Goal: Check status: Check status

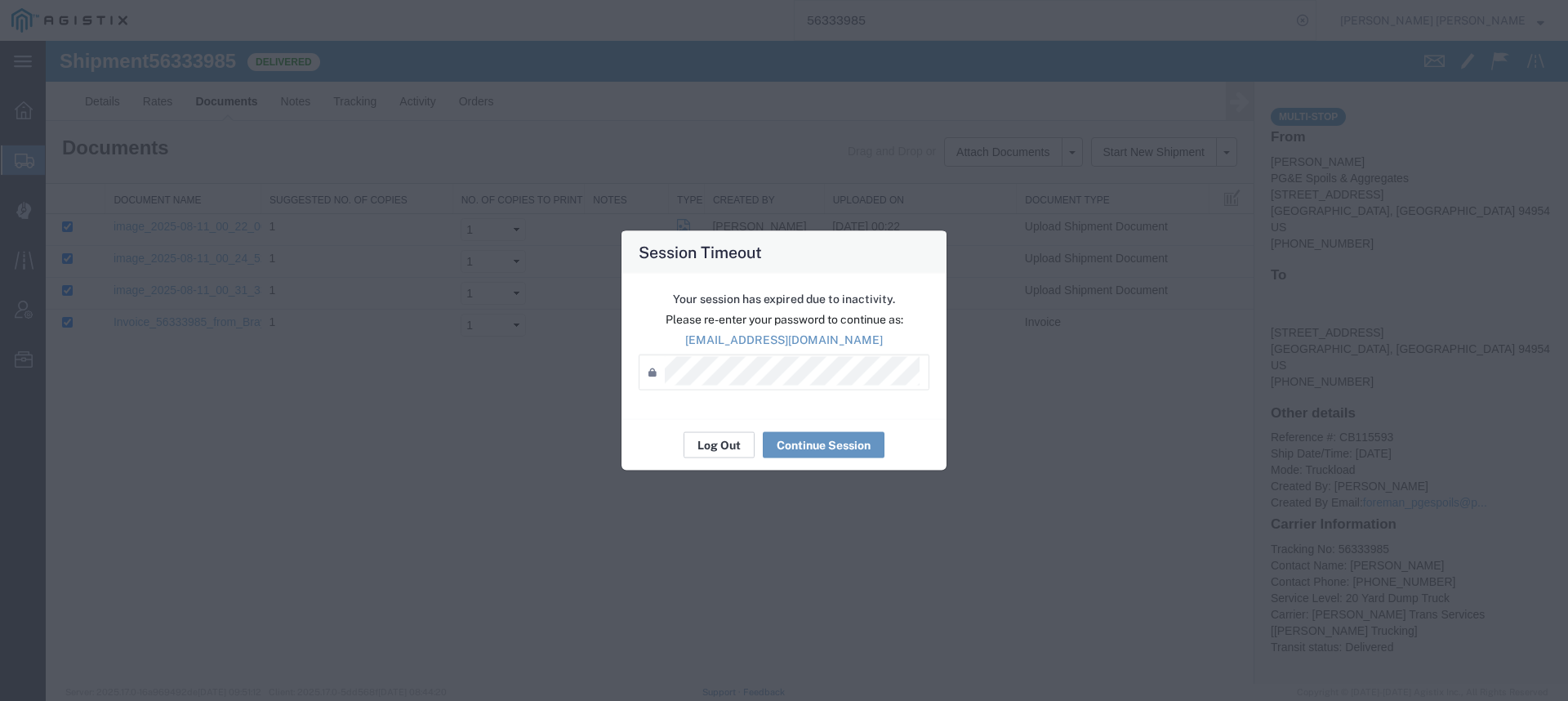
click at [701, 437] on button "Log Out" at bounding box center [719, 445] width 71 height 26
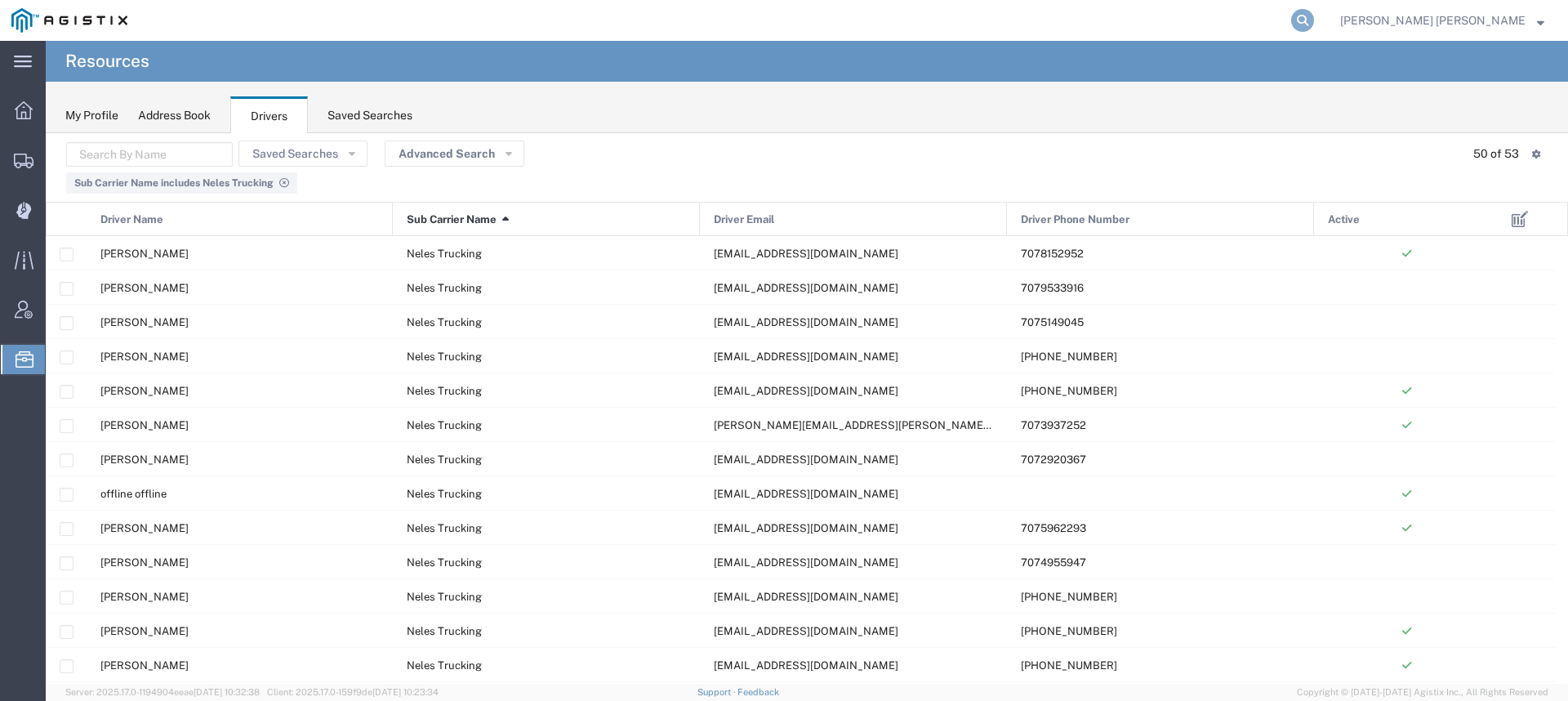
click at [1313, 16] on icon at bounding box center [1302, 20] width 22 height 22
click at [1291, 23] on input "search" at bounding box center [1043, 21] width 497 height 40
type input "56045146"
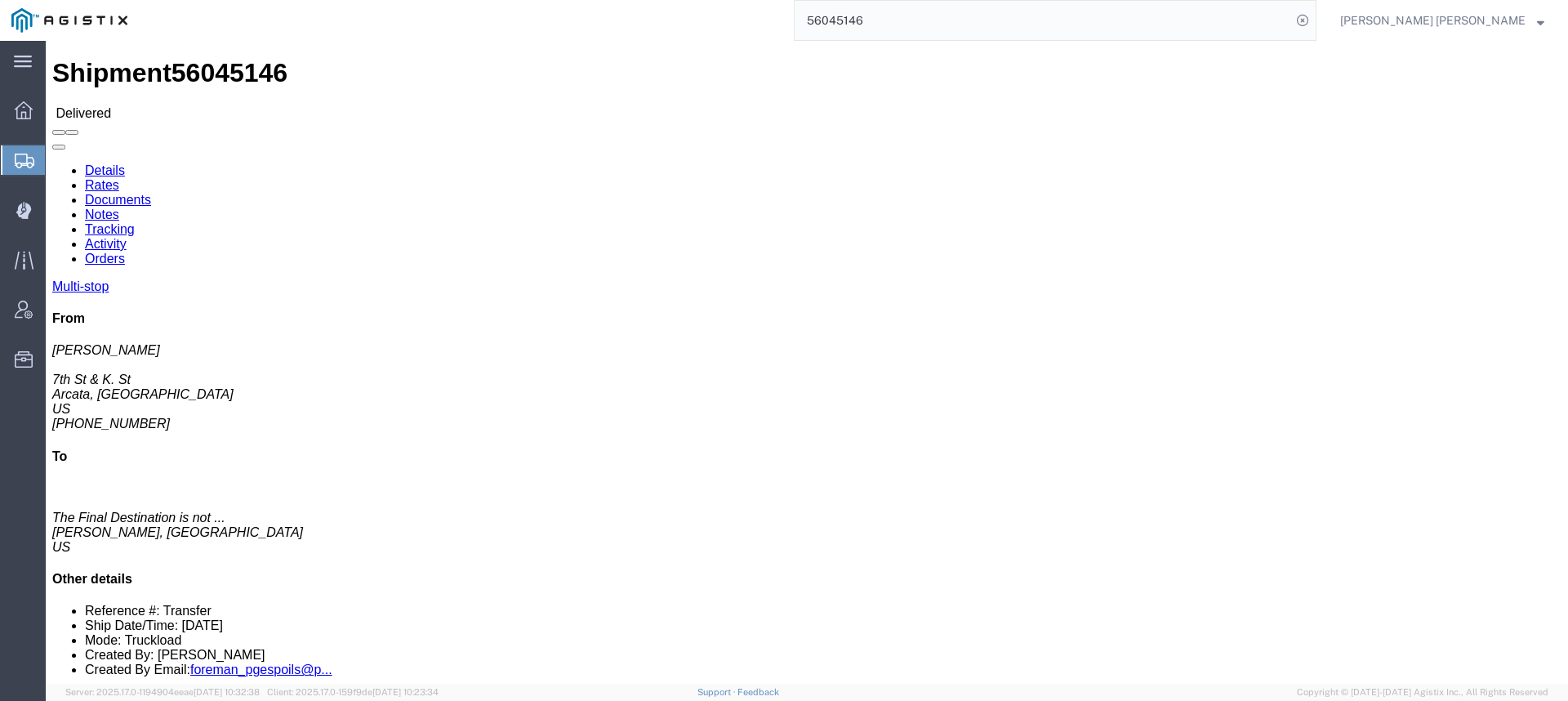
click link "Documents"
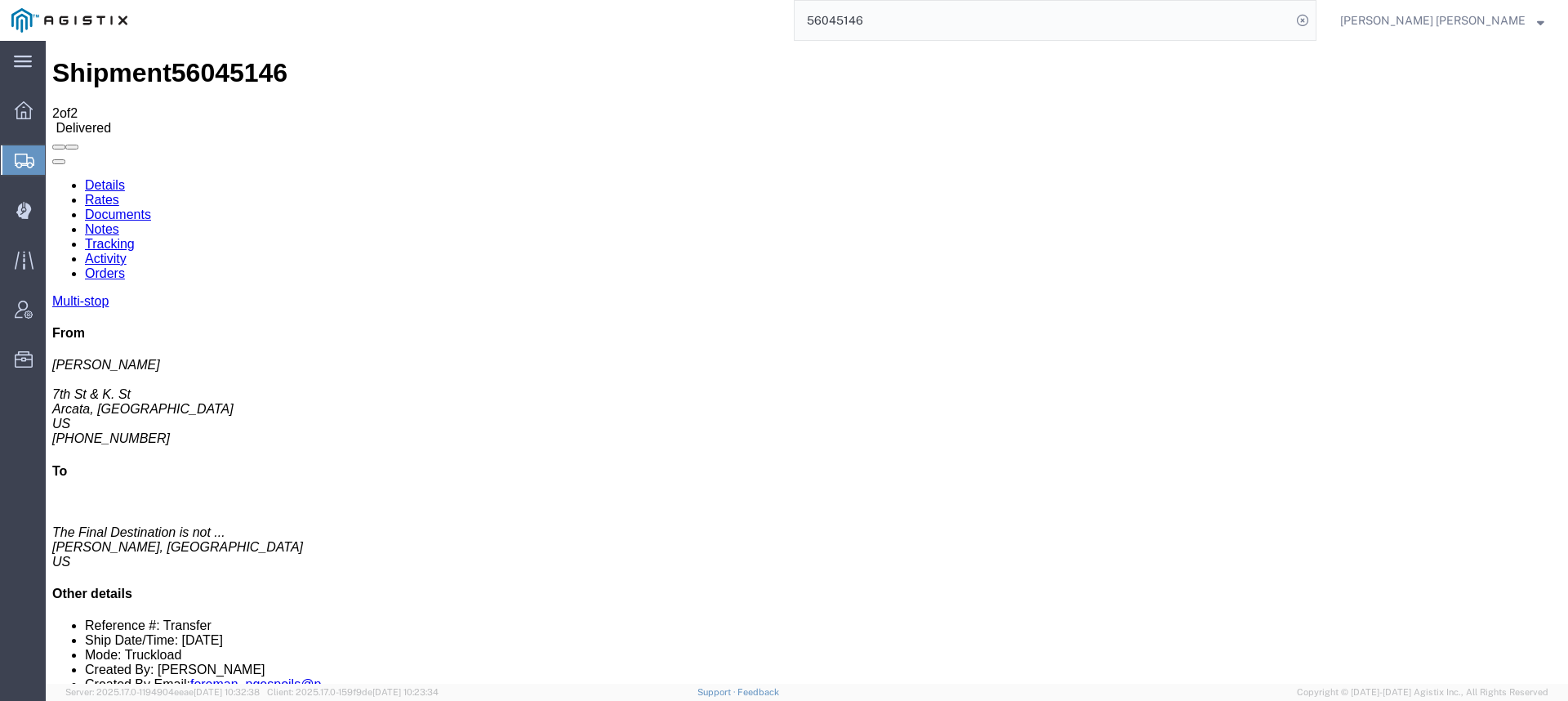
click at [135, 237] on link "Tracking" at bounding box center [109, 243] width 49 height 13
click at [127, 252] on link "Activity" at bounding box center [105, 258] width 41 height 13
click at [97, 178] on link "Details" at bounding box center [104, 184] width 40 height 13
click div "Ship From ([PERSON_NAME]) [GEOGRAPHIC_DATA], [GEOGRAPHIC_DATA] [GEOGRAPHIC_DATA…"
drag, startPoint x: 691, startPoint y: 159, endPoint x: 748, endPoint y: 159, distance: 57.0
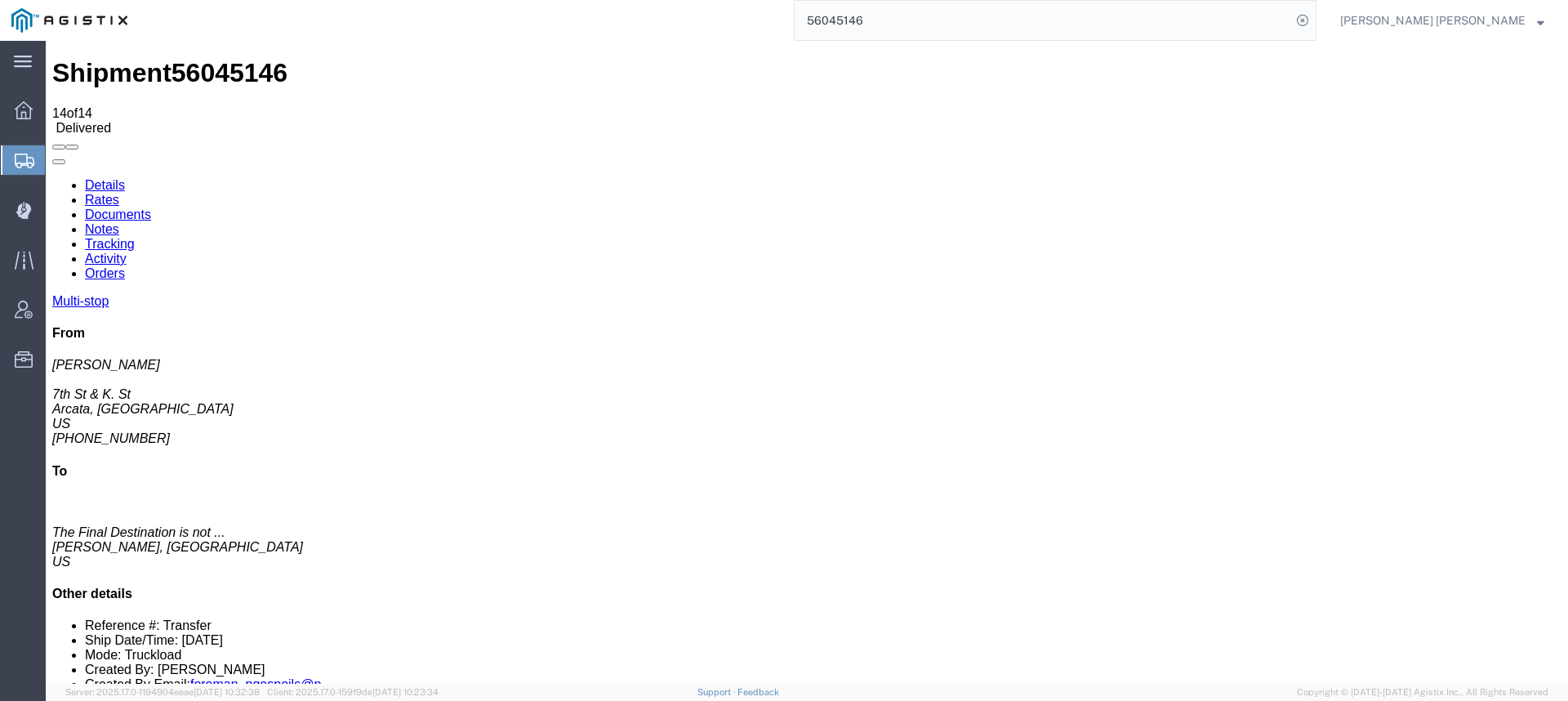
click p "[DATE] 08:00 - [DATE] 08:00"
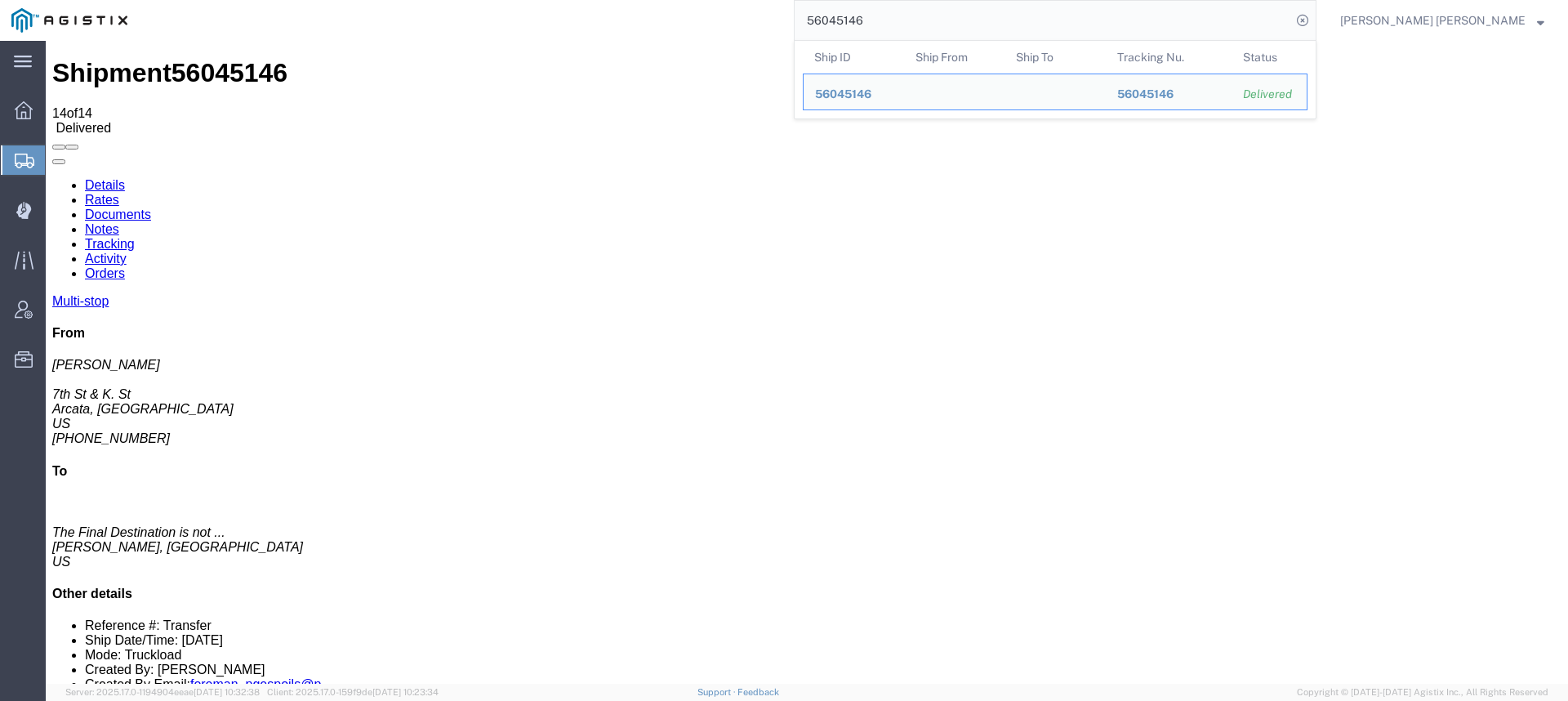
drag, startPoint x: 940, startPoint y: 16, endPoint x: 829, endPoint y: 1, distance: 112.0
click at [836, 4] on div "56045146 Ship ID Ship From Ship To Tracking Nu. Status Ship ID 56045146 Ship Fr…" at bounding box center [727, 20] width 1178 height 40
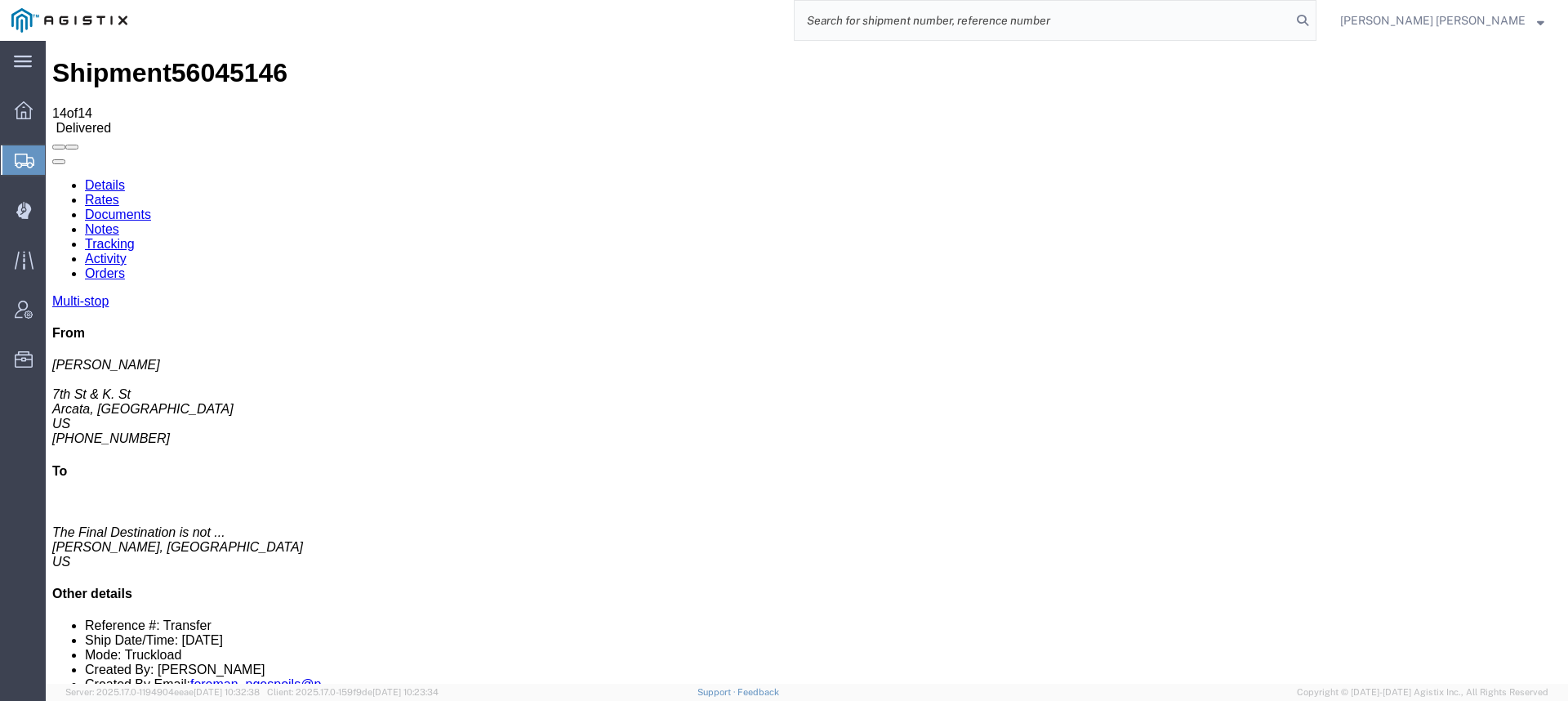
paste input "56170474"
type input "56170474"
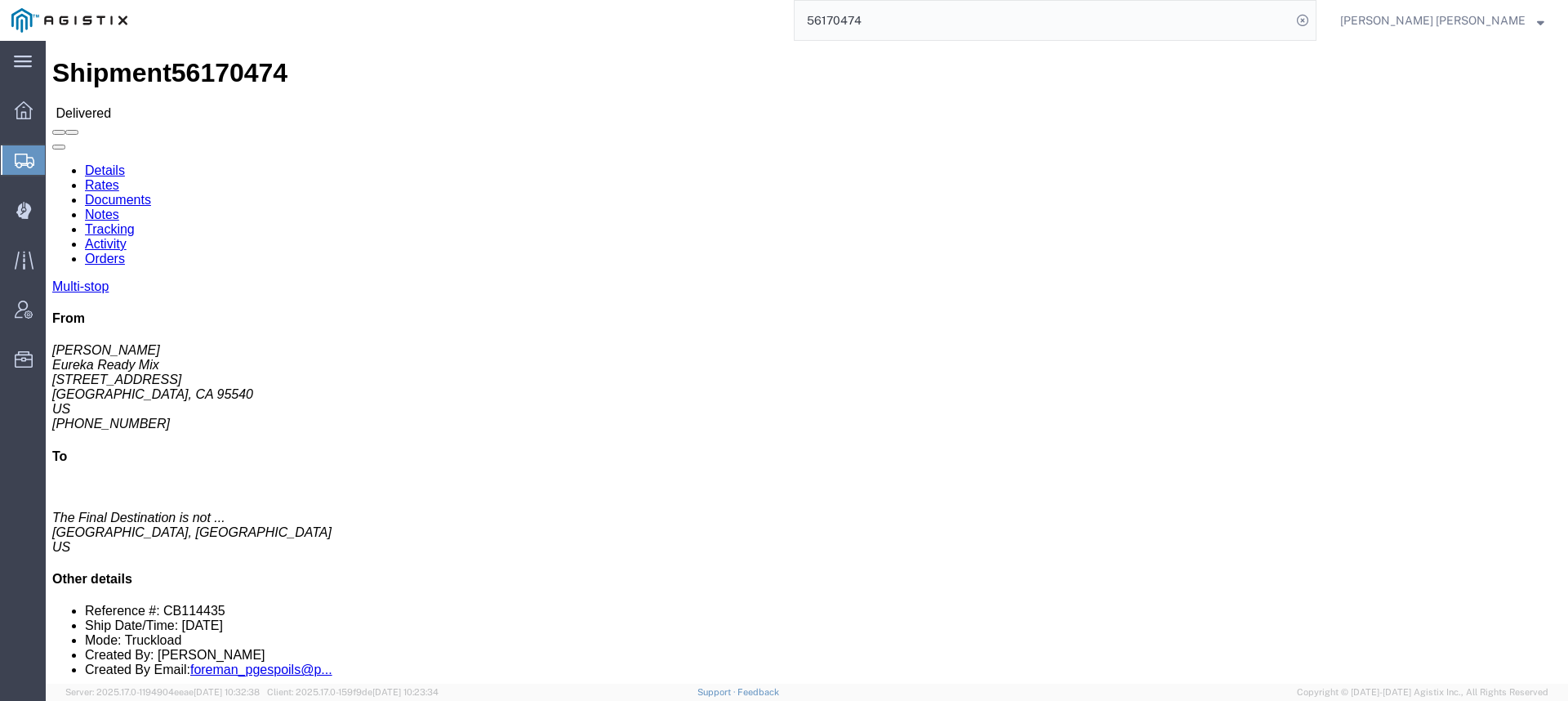
click link "Tracking"
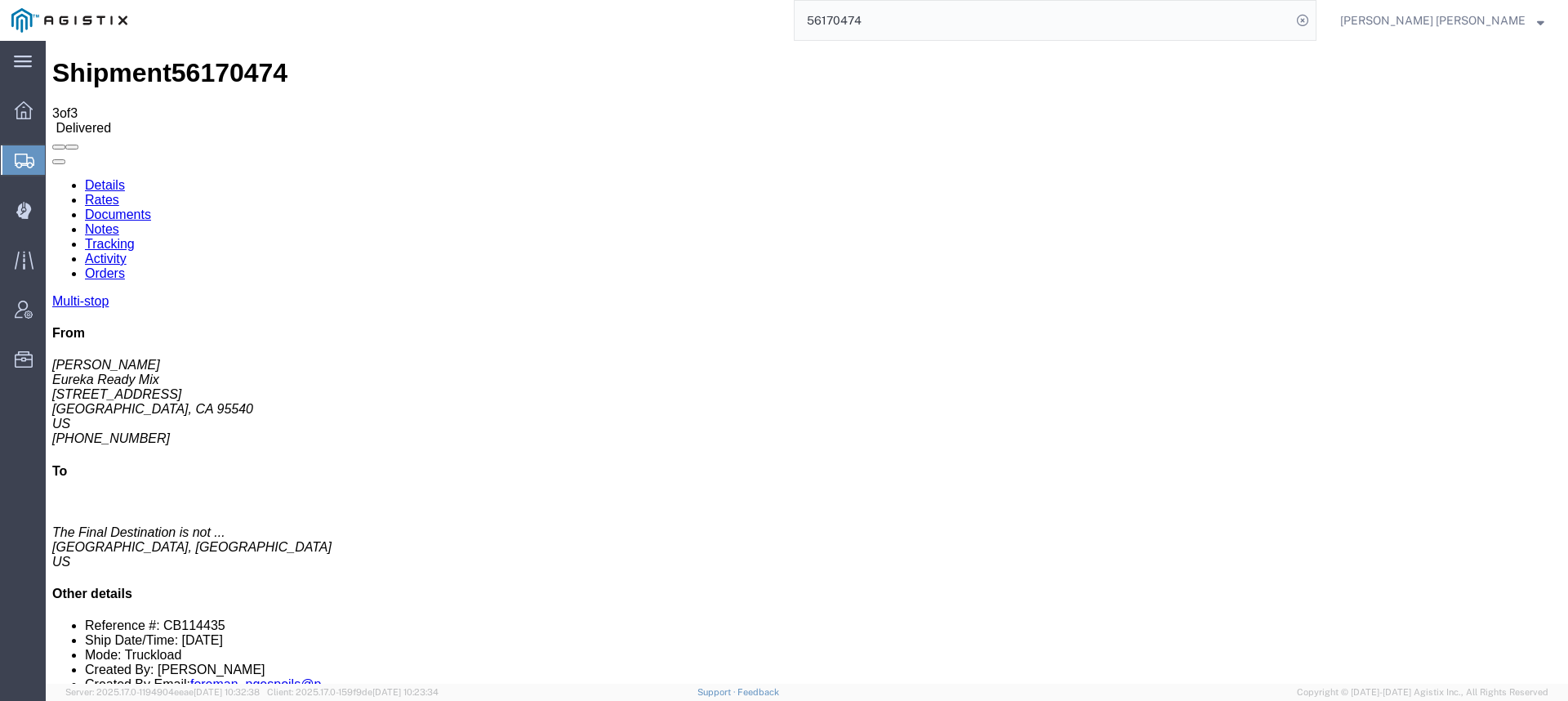
click at [127, 252] on link "Activity" at bounding box center [105, 258] width 41 height 13
click at [135, 237] on link "Tracking" at bounding box center [109, 243] width 49 height 13
click at [151, 208] on link "Documents" at bounding box center [118, 214] width 67 height 13
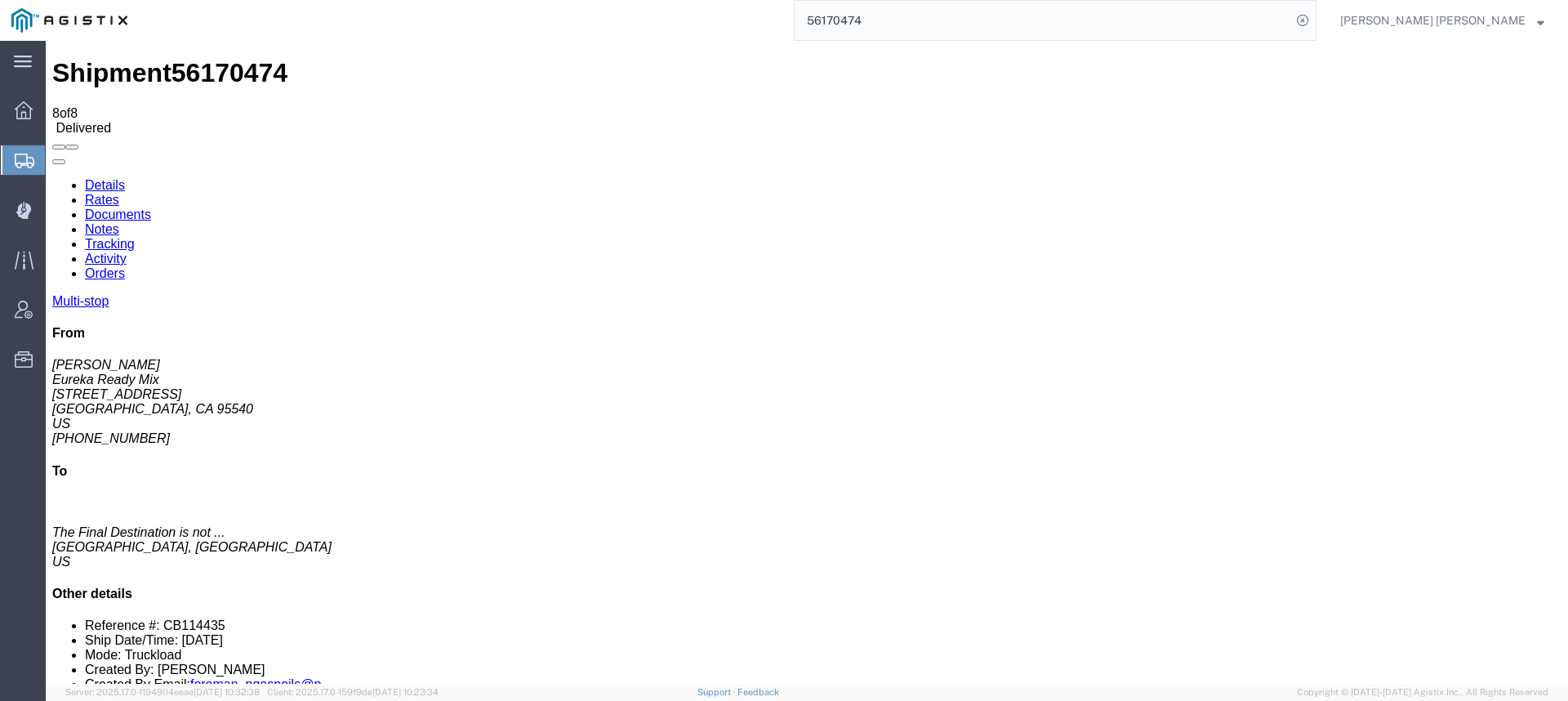
click at [88, 178] on link "Details" at bounding box center [104, 184] width 40 height 13
